Goal: Navigation & Orientation: Find specific page/section

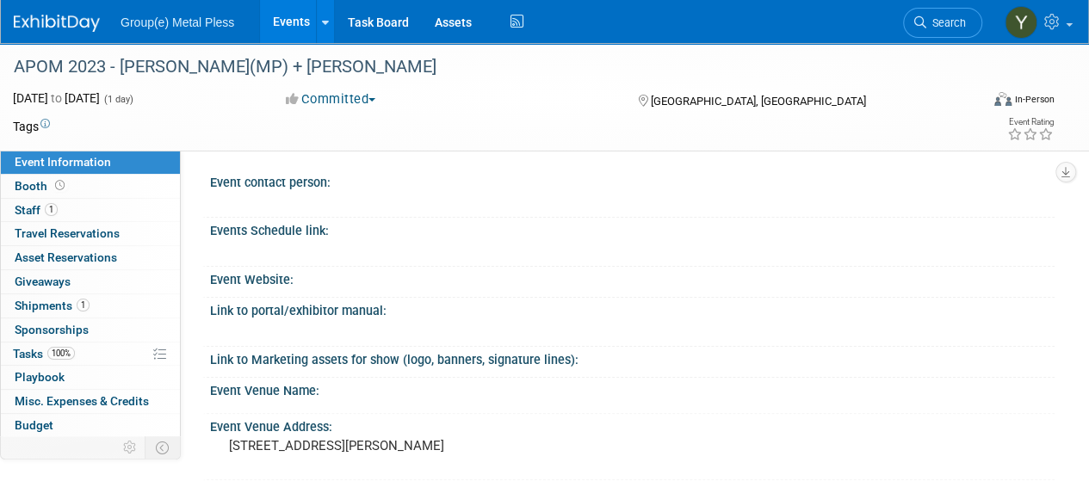
click at [287, 23] on link "Events" at bounding box center [291, 21] width 63 height 43
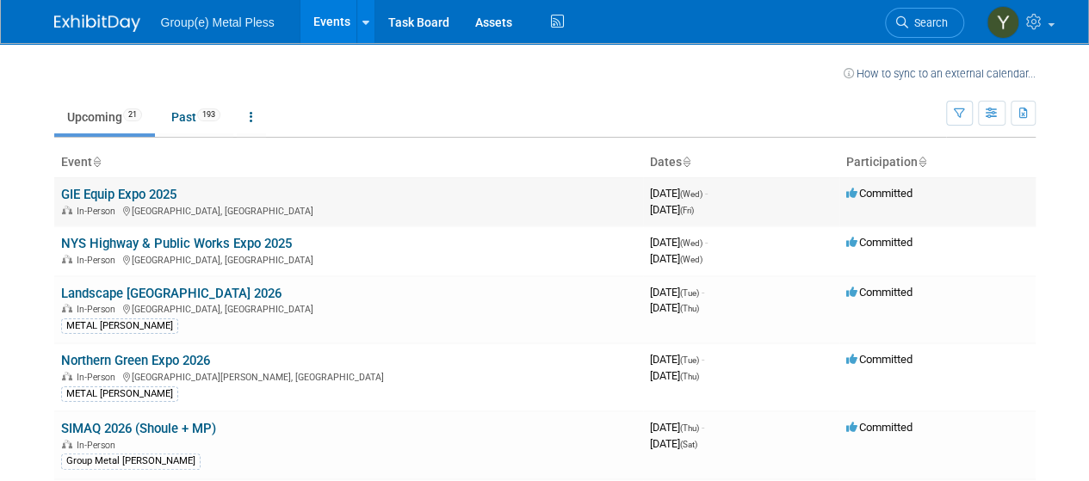
click at [116, 197] on link "GIE Equip Expo 2025" at bounding box center [118, 194] width 115 height 15
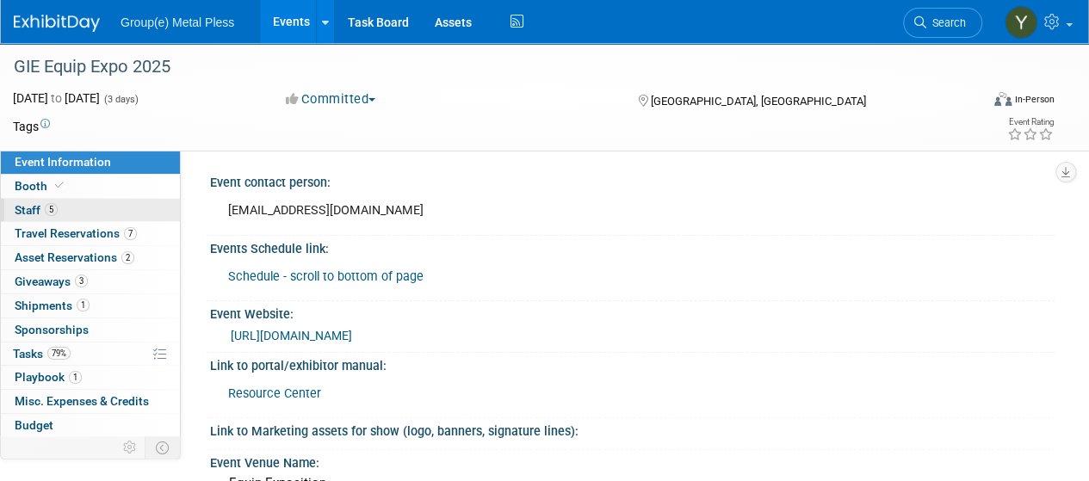
click at [27, 208] on span "Staff 5" at bounding box center [36, 210] width 43 height 14
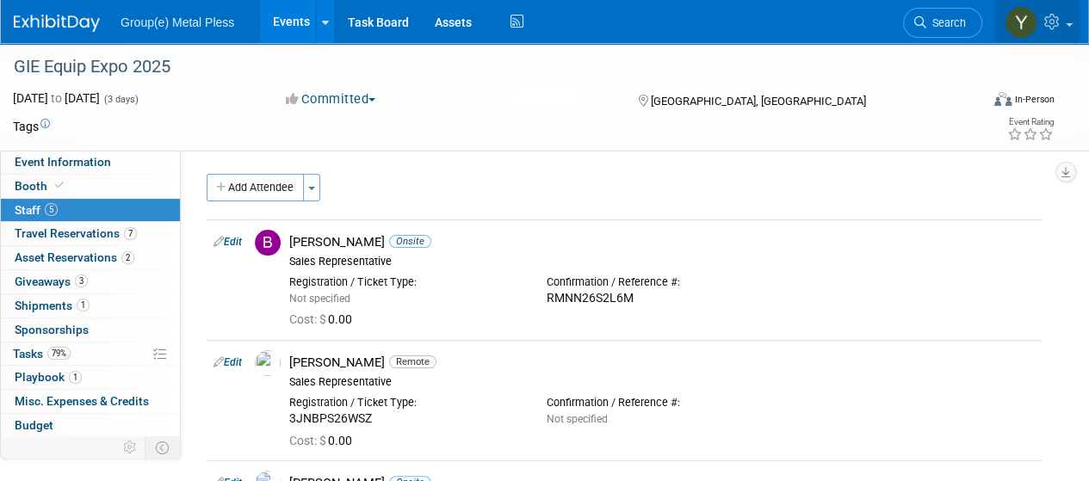
click at [1019, 18] on img at bounding box center [1020, 22] width 33 height 33
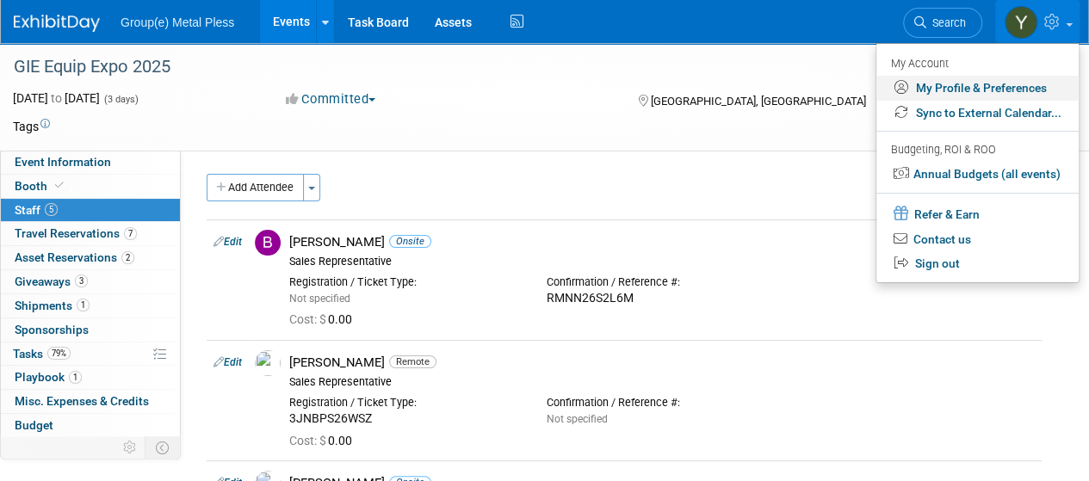
click at [1034, 83] on link "My Profile & Preferences" at bounding box center [977, 88] width 202 height 25
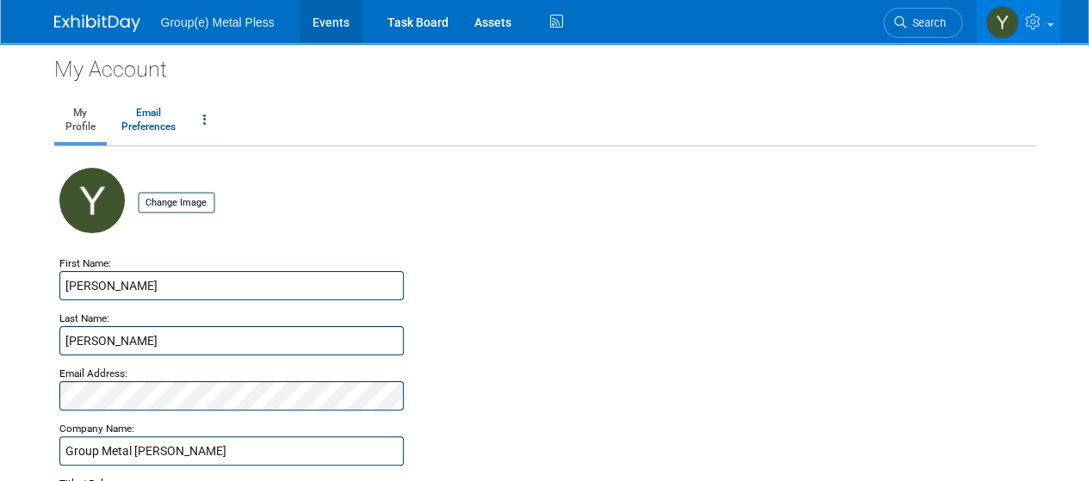
click at [322, 16] on link "Events" at bounding box center [331, 21] width 63 height 43
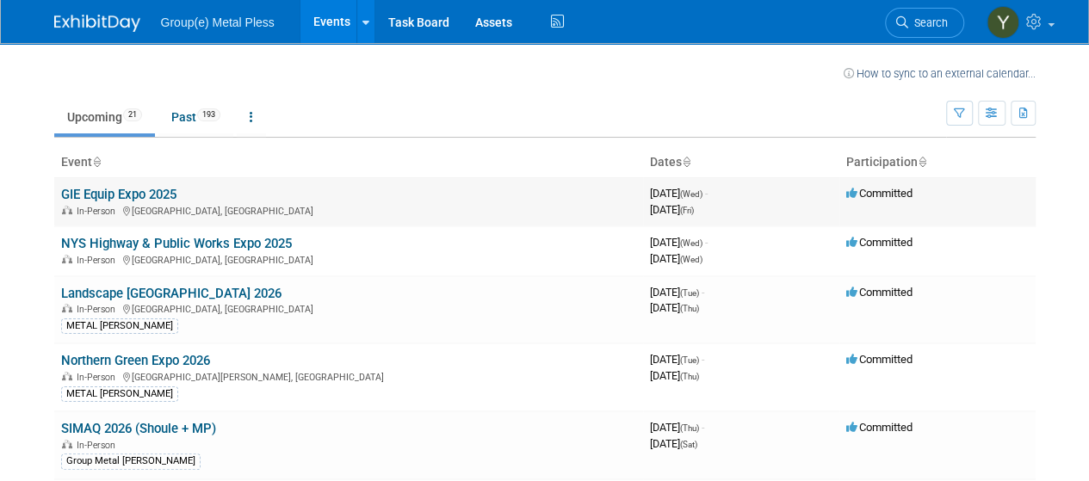
click at [155, 192] on link "GIE Equip Expo 2025" at bounding box center [118, 194] width 115 height 15
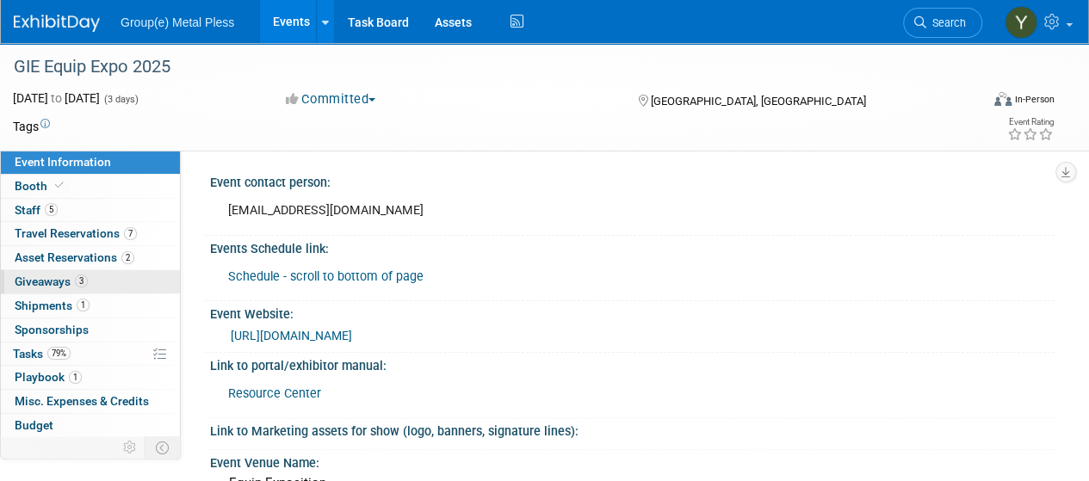
click at [49, 278] on span "Giveaways 3" at bounding box center [51, 282] width 73 height 14
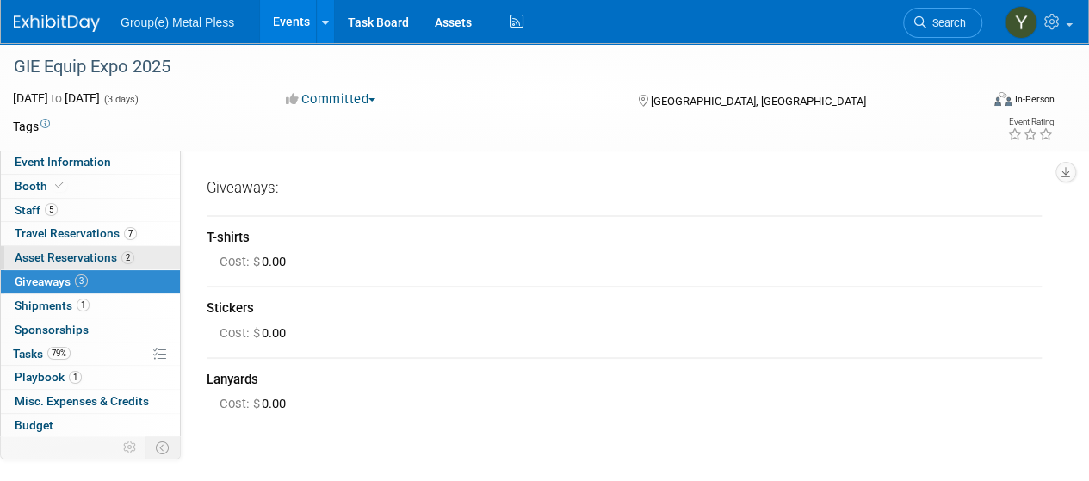
click at [63, 250] on span "Asset Reservations 2" at bounding box center [75, 257] width 120 height 14
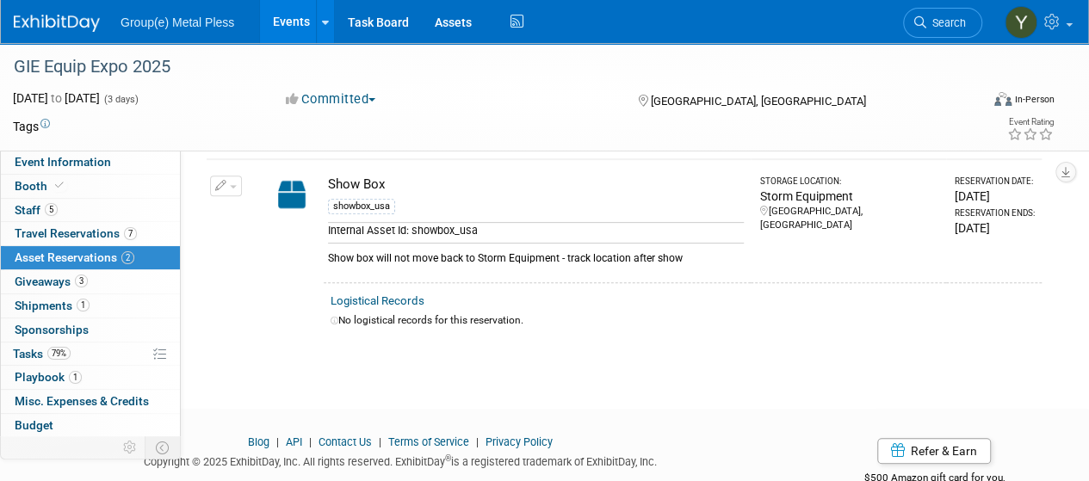
scroll to position [258, 0]
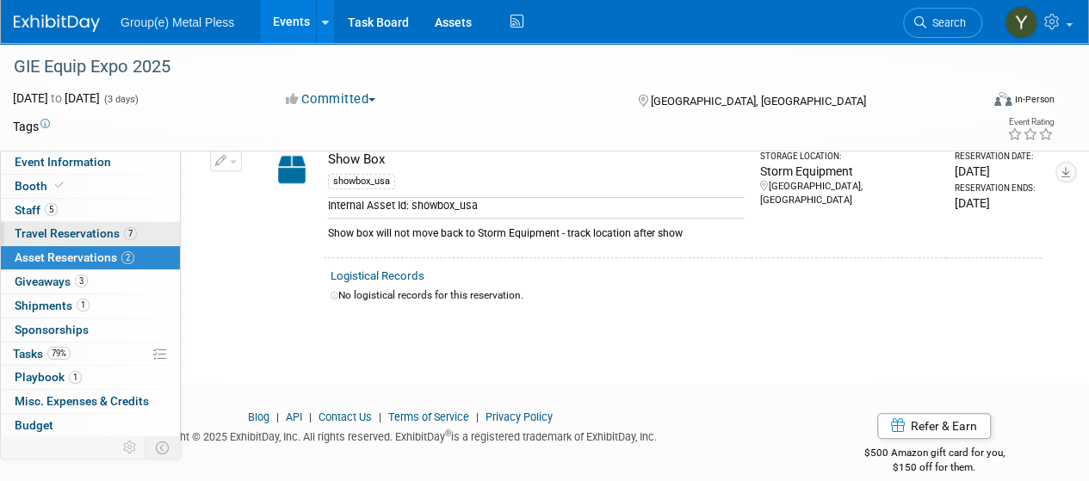
click at [93, 236] on span "Travel Reservations 7" at bounding box center [76, 233] width 122 height 14
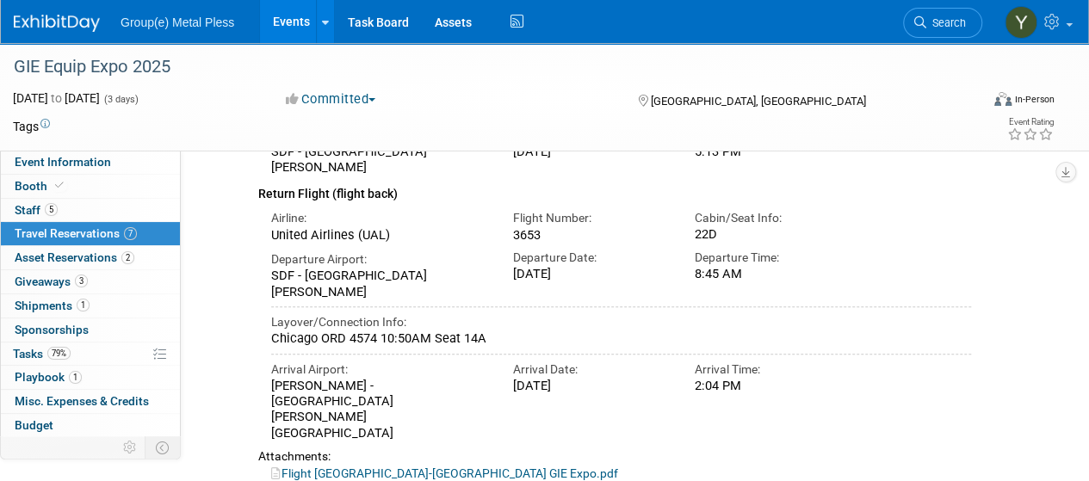
scroll to position [331, 0]
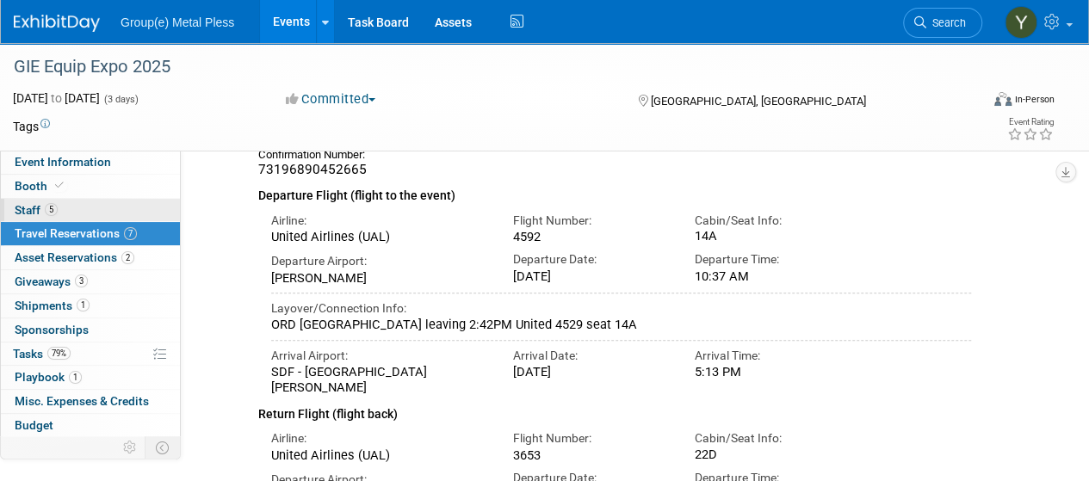
click at [38, 211] on span "Staff 5" at bounding box center [36, 210] width 43 height 14
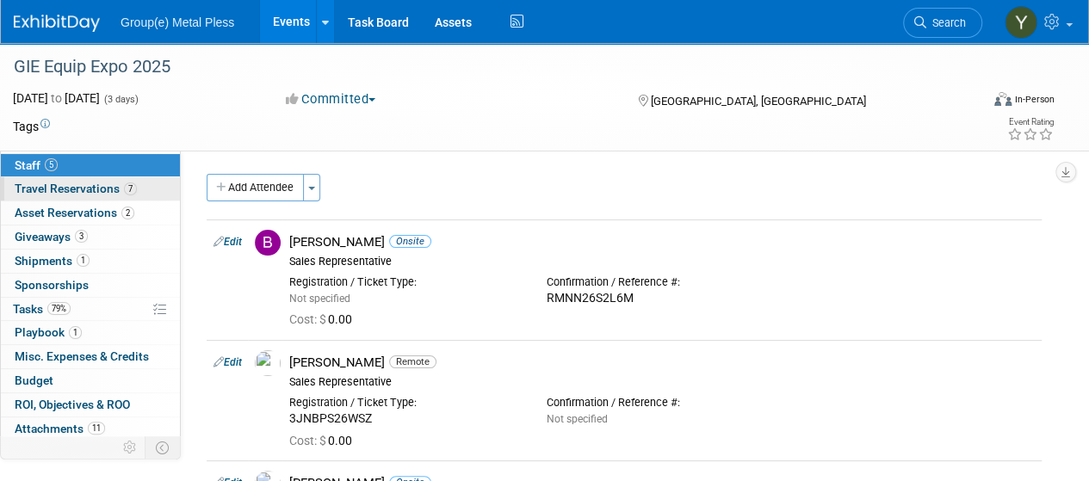
scroll to position [69, 0]
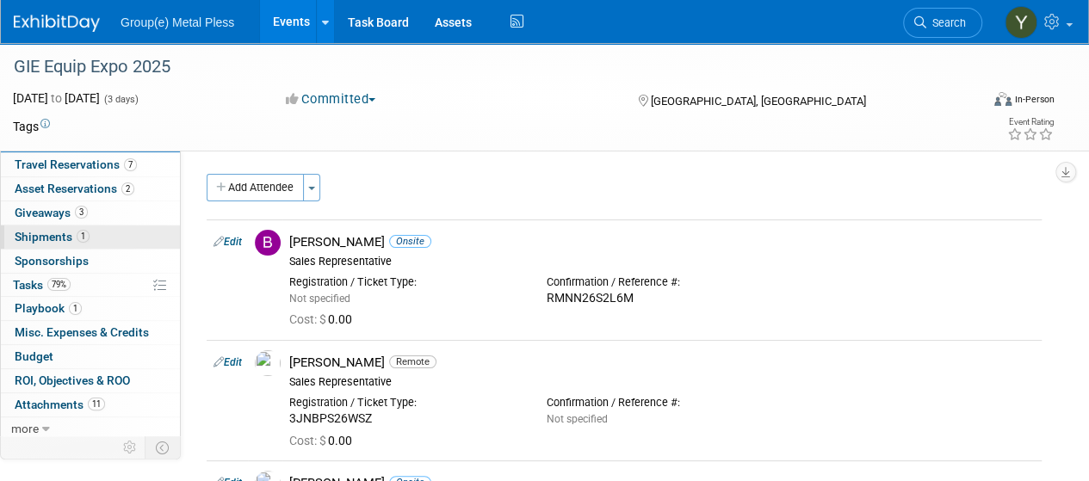
click at [40, 226] on link "1 Shipments 1" at bounding box center [90, 237] width 179 height 23
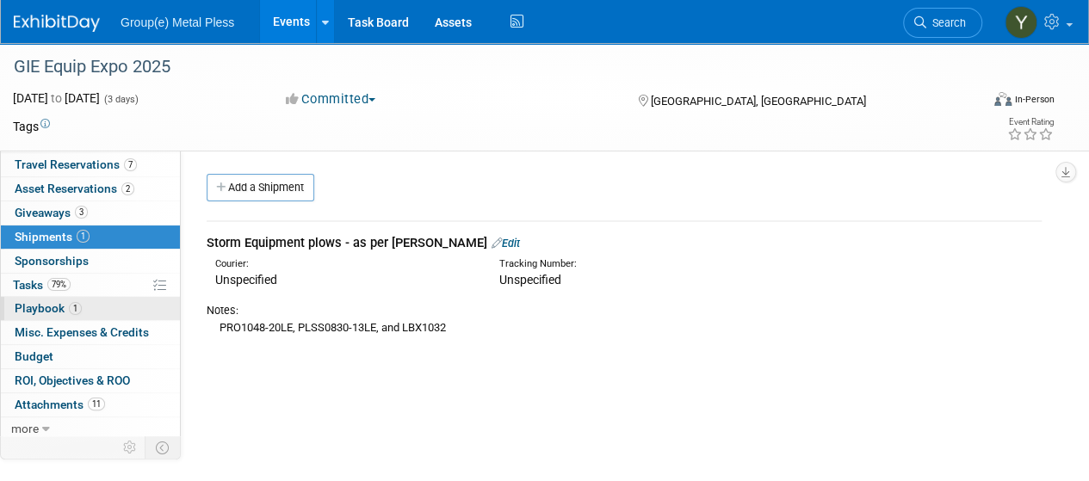
click at [37, 306] on span "Playbook 1" at bounding box center [48, 308] width 67 height 14
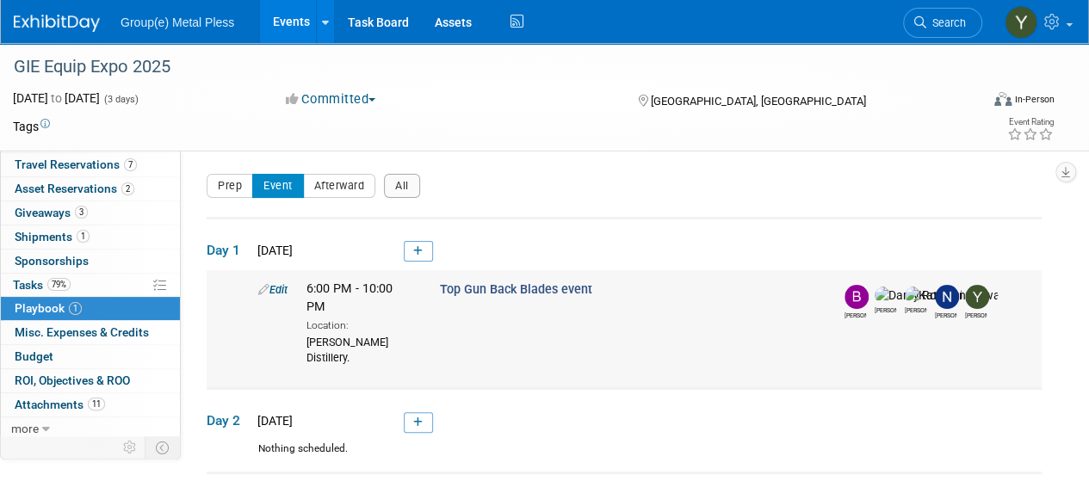
click at [552, 290] on span "Top Gun Back Blades event" at bounding box center [516, 289] width 152 height 15
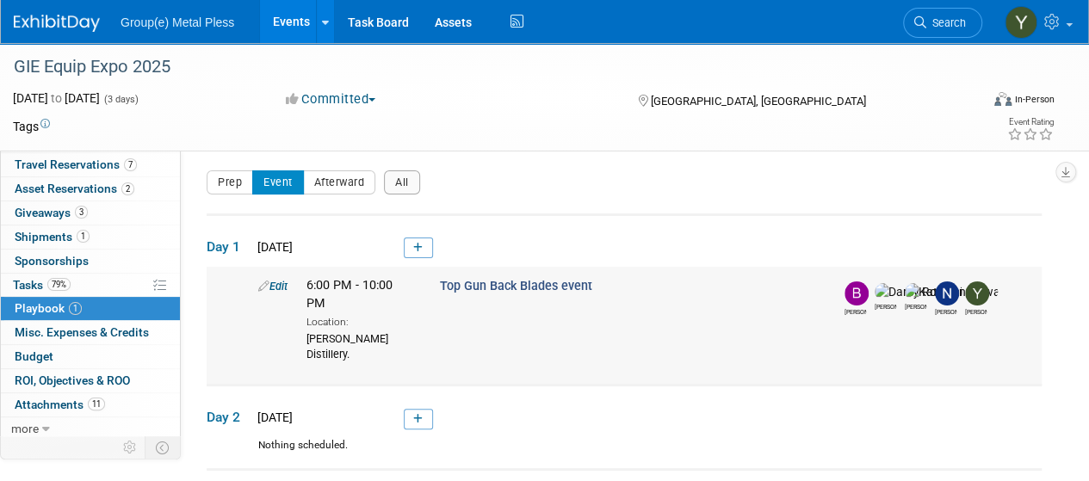
scroll to position [0, 0]
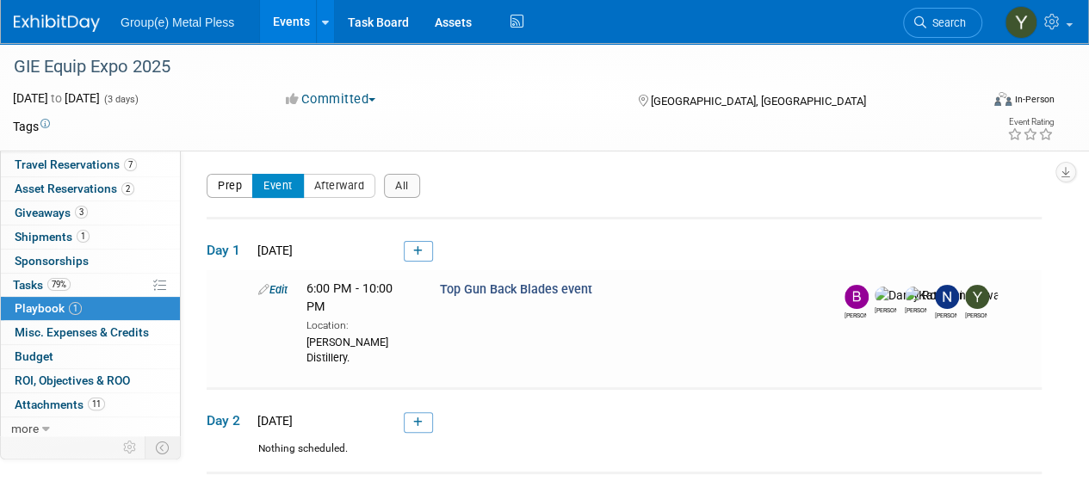
click at [210, 189] on button "Prep" at bounding box center [230, 186] width 46 height 24
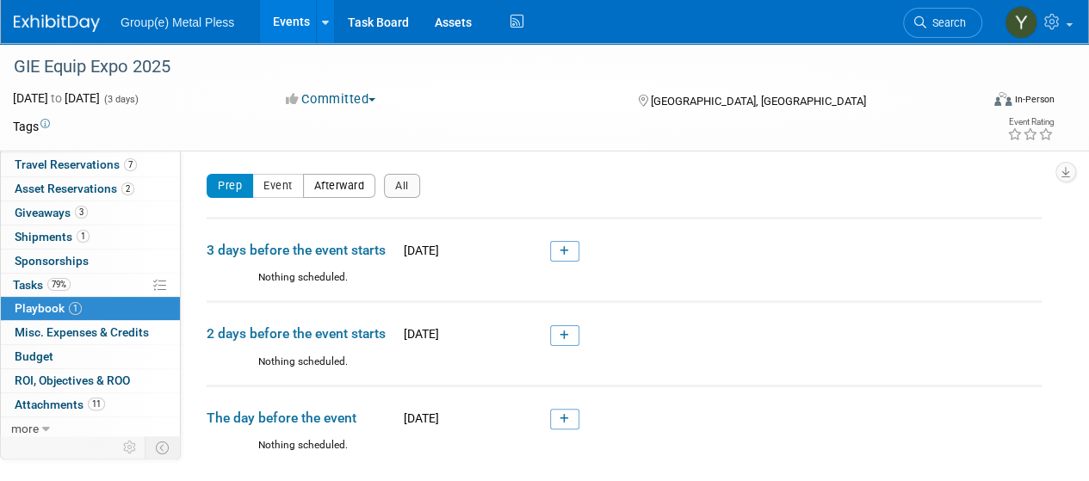
click at [317, 180] on button "Afterward" at bounding box center [339, 186] width 73 height 24
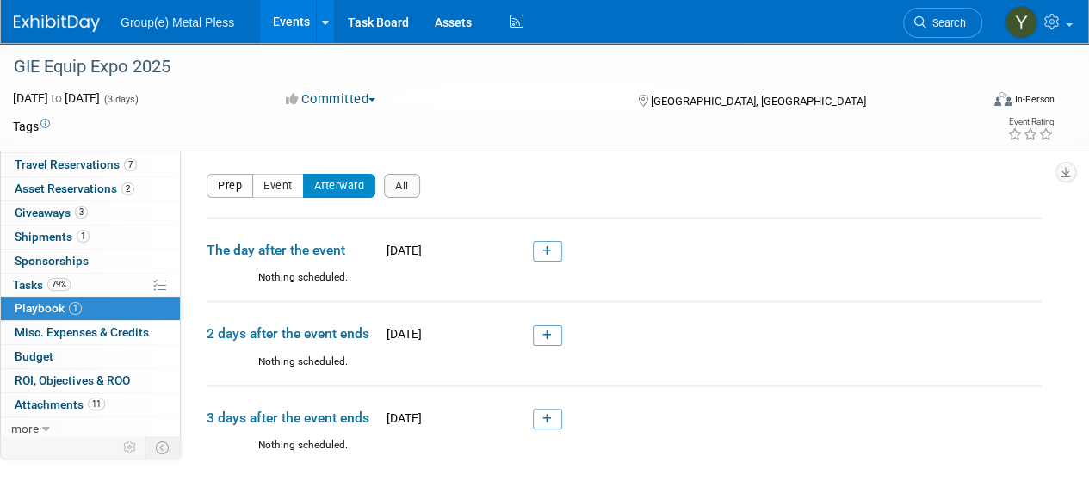
click at [225, 180] on button "Prep" at bounding box center [230, 186] width 46 height 24
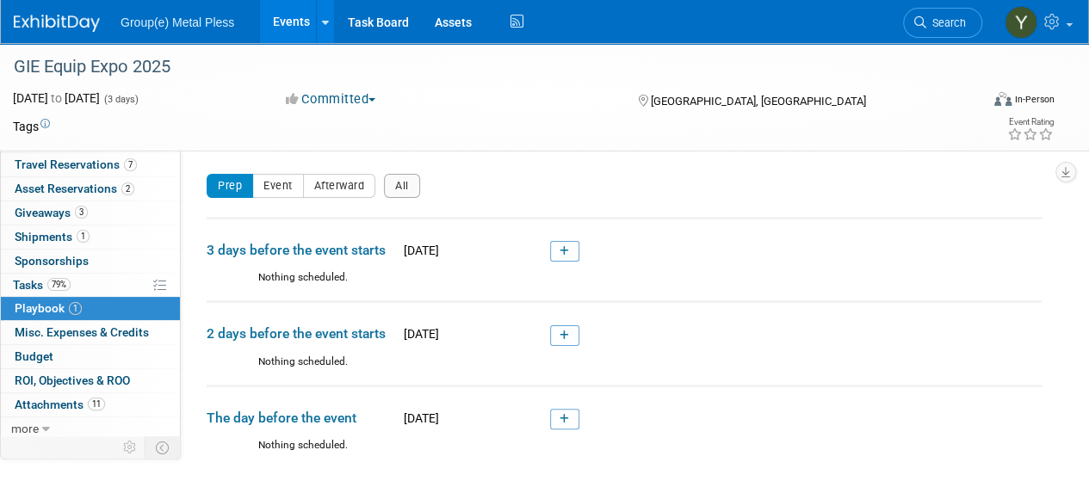
click at [53, 303] on span "Playbook 1" at bounding box center [48, 308] width 67 height 14
click at [33, 374] on span "ROI, Objectives & ROO 0" at bounding box center [72, 381] width 115 height 14
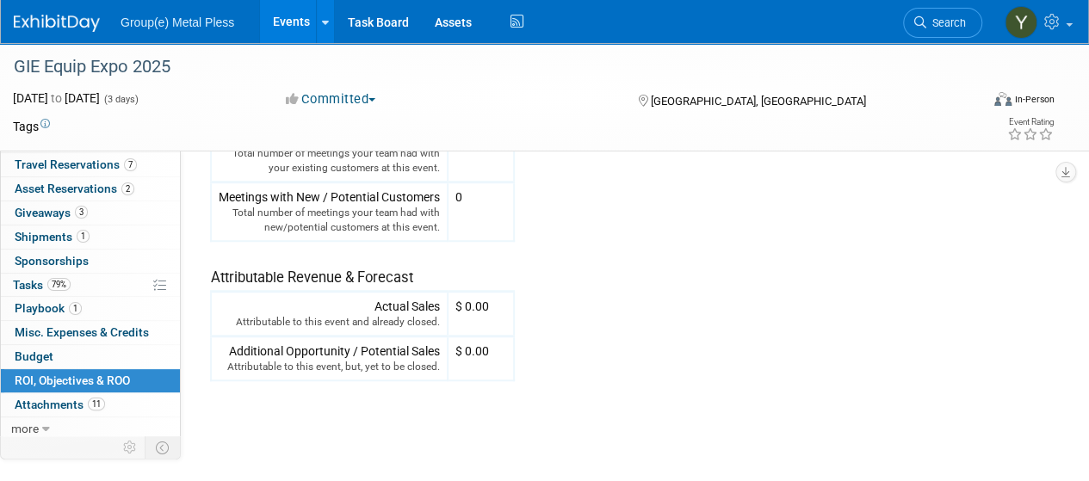
scroll to position [602, 0]
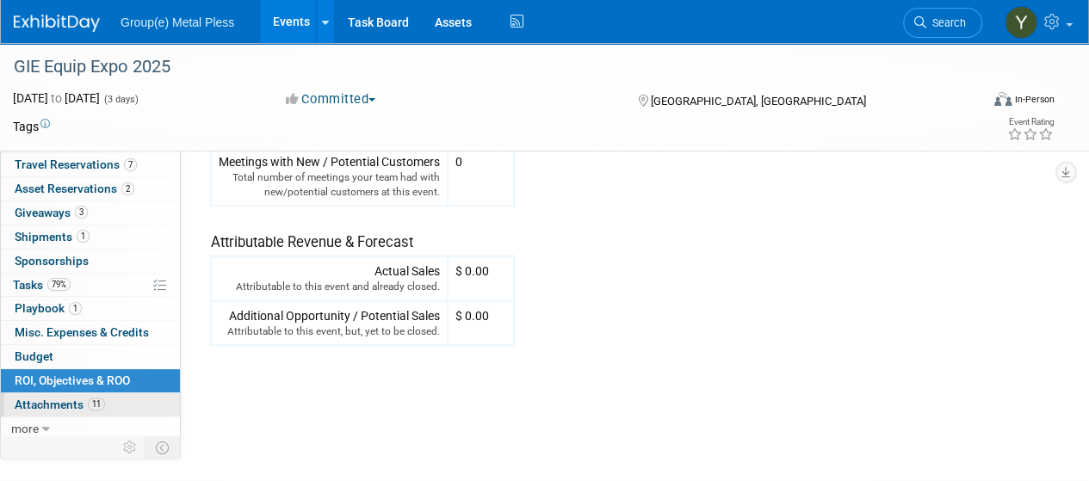
click at [65, 393] on link "11 Attachments 11" at bounding box center [90, 404] width 179 height 23
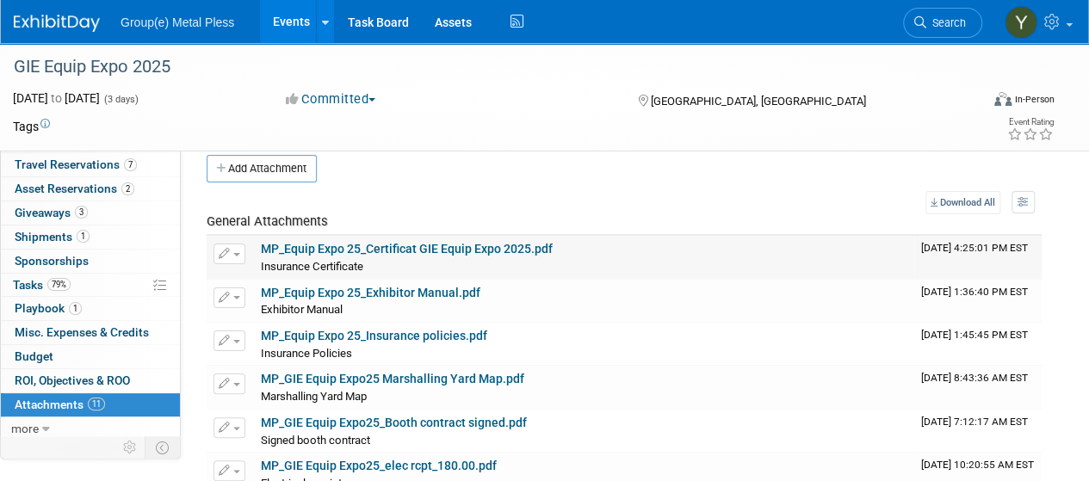
scroll to position [0, 0]
